Goal: Task Accomplishment & Management: Use online tool/utility

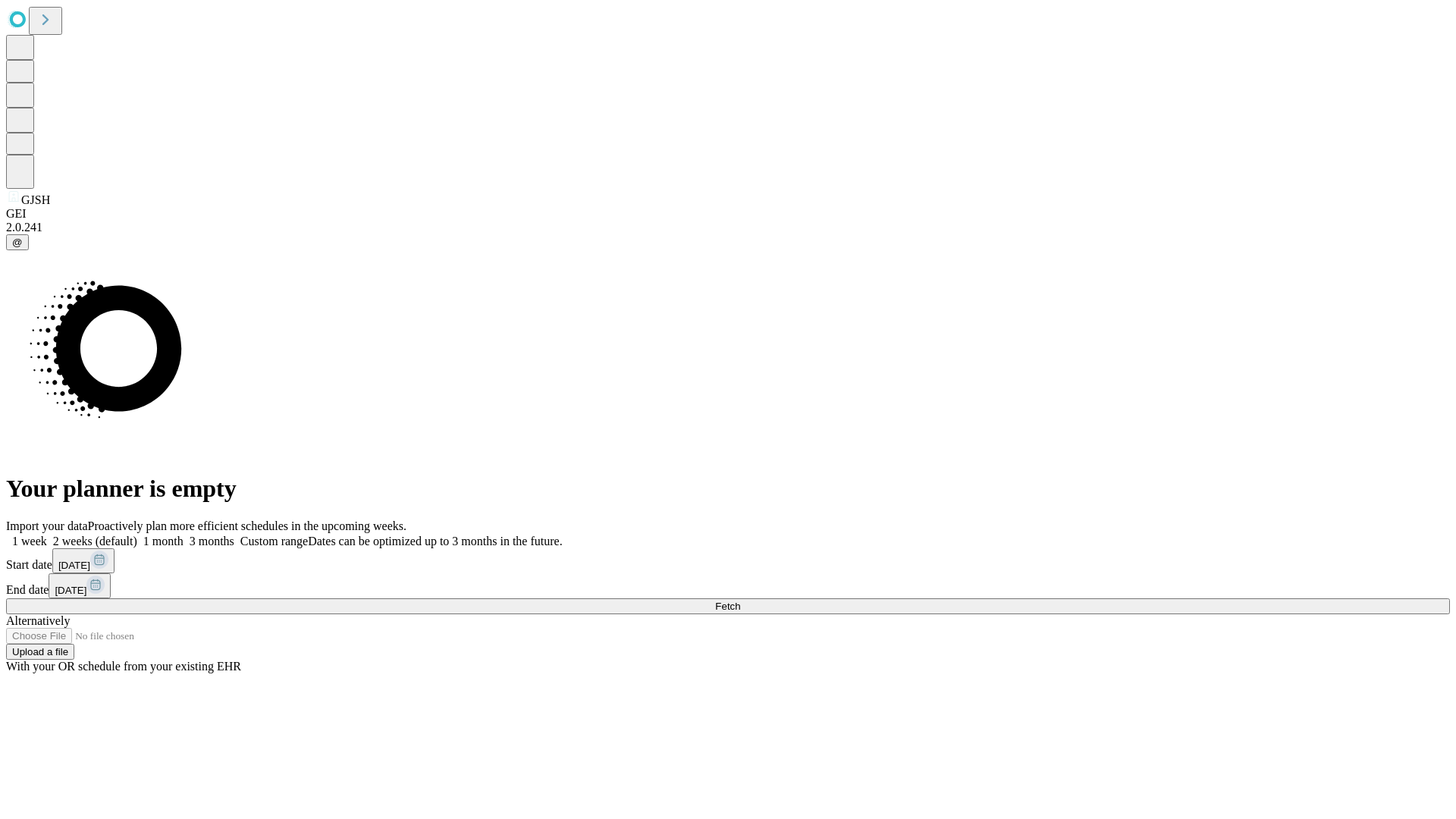
click at [740, 600] on span "Fetch" at bounding box center [728, 605] width 25 height 12
